Goal: Find specific page/section: Find specific page/section

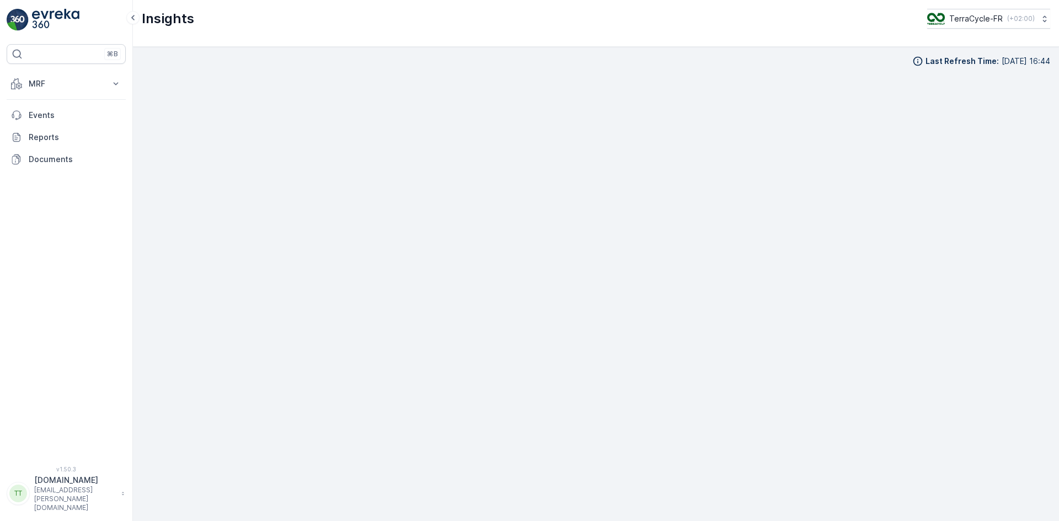
click at [967, 19] on p "TerraCycle-FR" at bounding box center [975, 18] width 53 height 11
type input "bt"
click at [961, 17] on p "TerraCycle-FR" at bounding box center [975, 18] width 53 height 11
click at [965, 68] on span "TerraCycle-CA03-BT" at bounding box center [973, 62] width 78 height 11
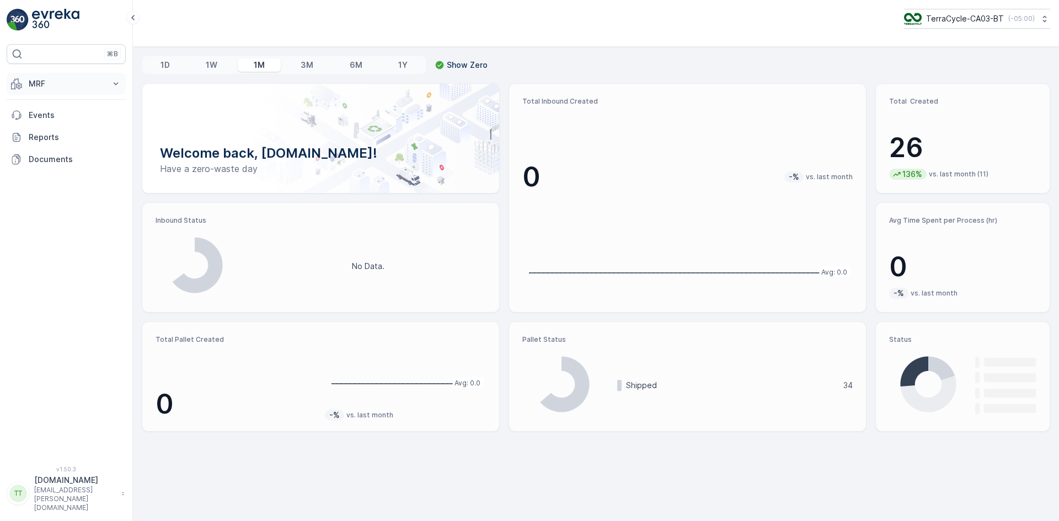
click at [36, 81] on p "MRF" at bounding box center [66, 83] width 75 height 11
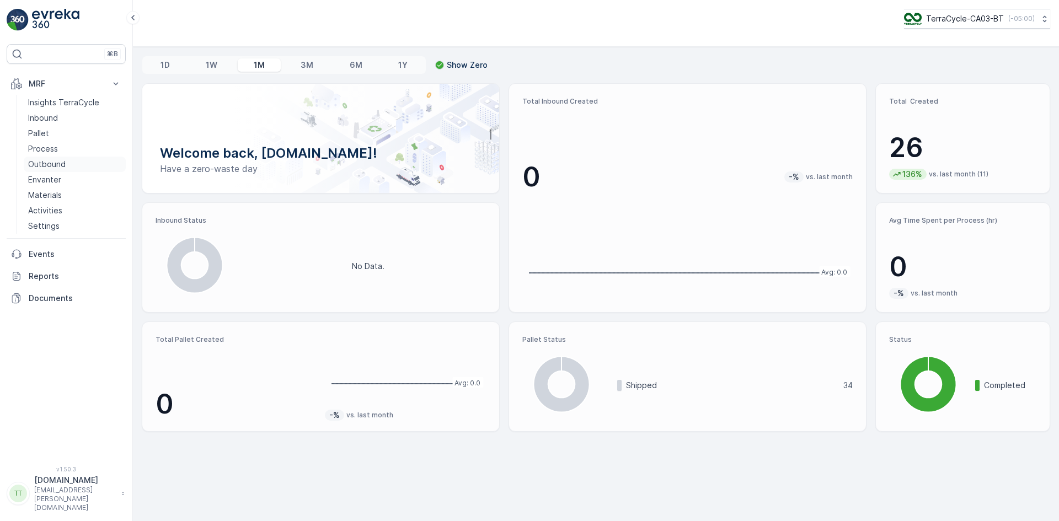
click at [59, 170] on link "Outbound" at bounding box center [75, 164] width 102 height 15
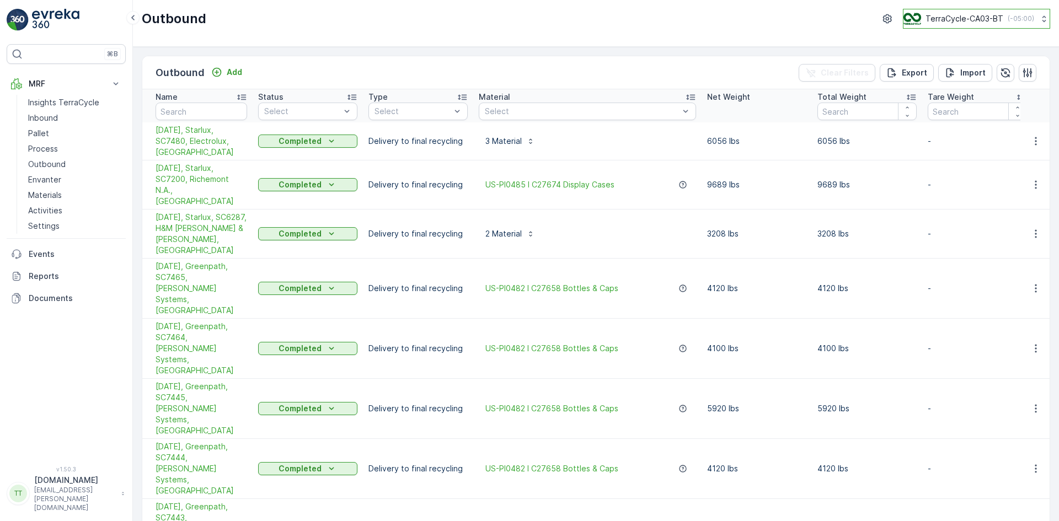
click at [968, 18] on p "TerraCycle-CA03-BT" at bounding box center [964, 18] width 78 height 11
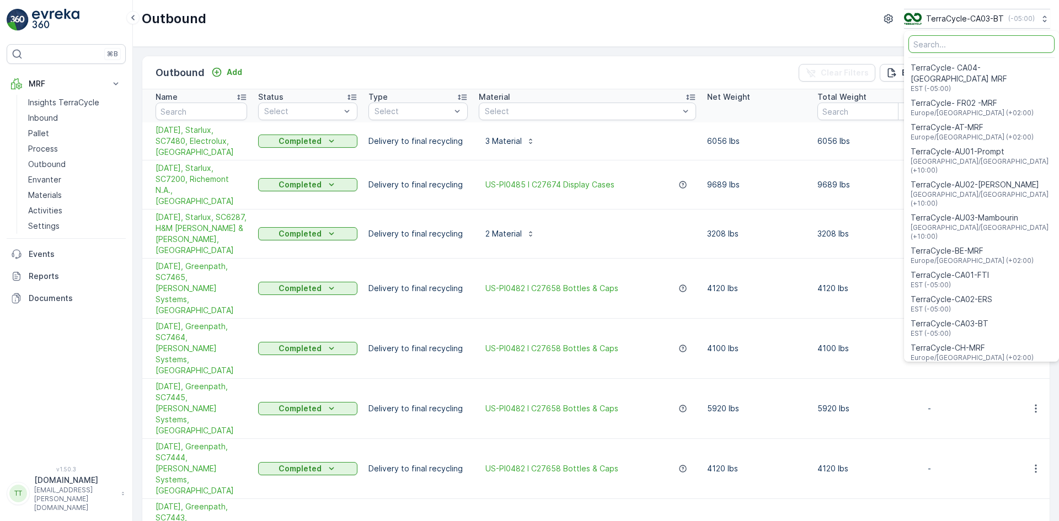
click at [825, 19] on div "Outbound TerraCycle-CA03-BT ( -05:00 ) TerraCycle- CA04-Canada MRF EST (-05:00)…" at bounding box center [596, 19] width 908 height 20
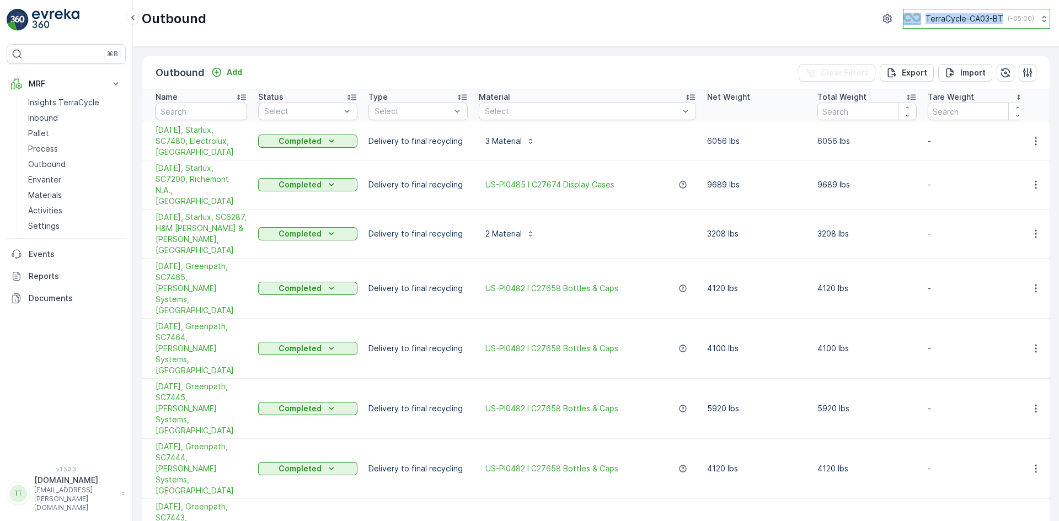
drag, startPoint x: 891, startPoint y: 14, endPoint x: 997, endPoint y: 19, distance: 106.0
click at [997, 19] on div "TerraCycle-CA03-BT ( -05:00 )" at bounding box center [965, 19] width 172 height 20
copy div "TerraCycle-CA03-BT"
